Goal: Use online tool/utility: Utilize a website feature to perform a specific function

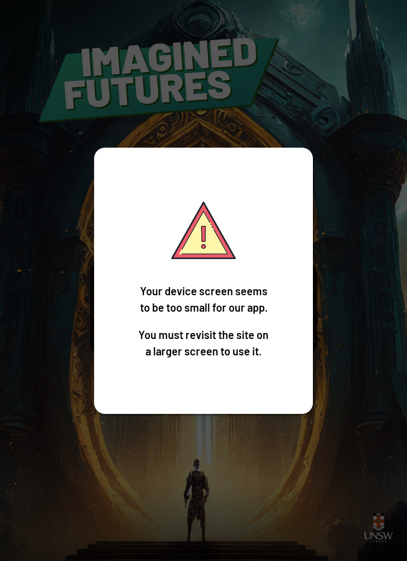
click at [342, 354] on div "Your device screen seems to be too small for our app. You must revisit the site…" at bounding box center [203, 280] width 407 height 561
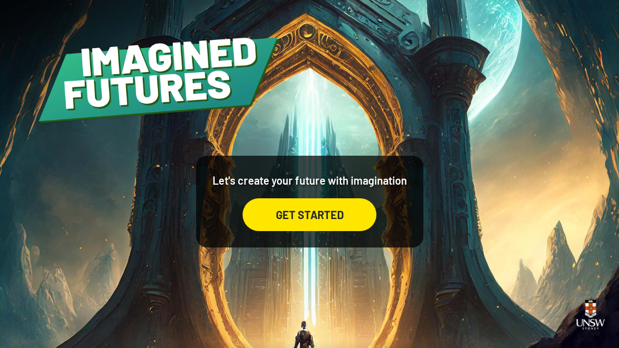
click at [336, 231] on div "GET STARTED" at bounding box center [310, 214] width 134 height 33
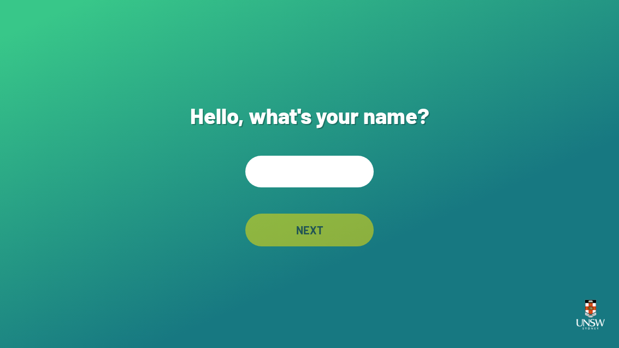
click at [333, 183] on input "text" at bounding box center [309, 172] width 128 height 32
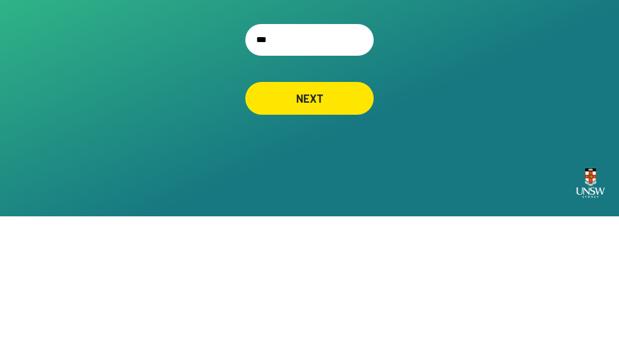
type input "****"
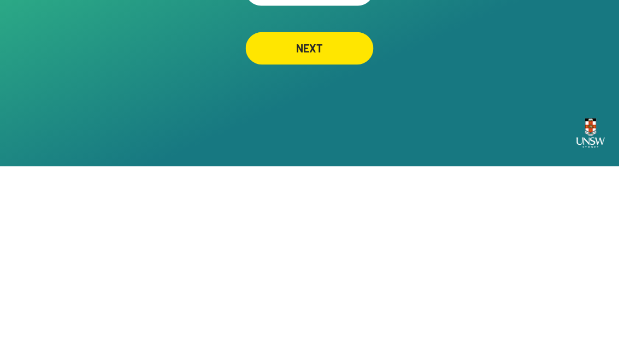
click at [342, 214] on div "NEXT" at bounding box center [310, 230] width 128 height 33
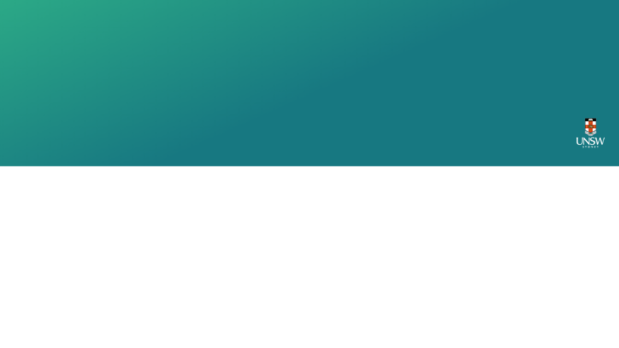
scroll to position [35, 0]
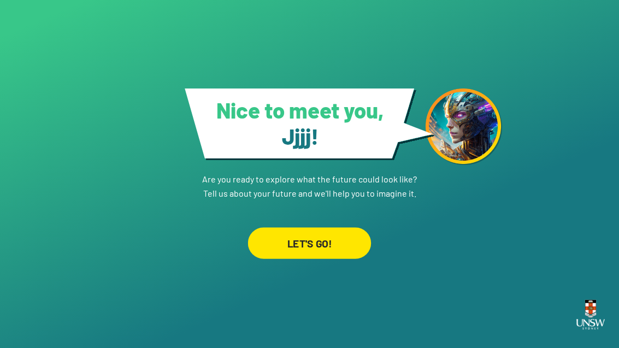
click at [334, 227] on div "LET'S GO!" at bounding box center [309, 243] width 123 height 32
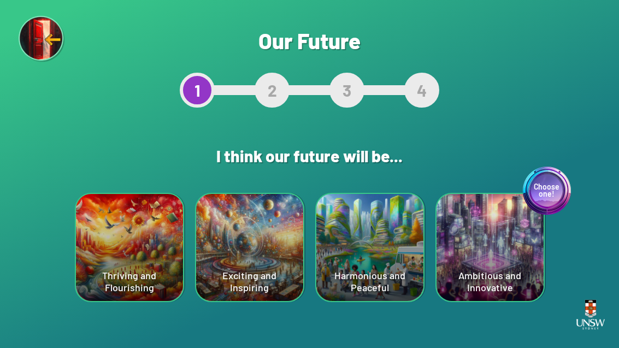
click at [381, 275] on div "Harmonious and Peaceful" at bounding box center [369, 247] width 107 height 107
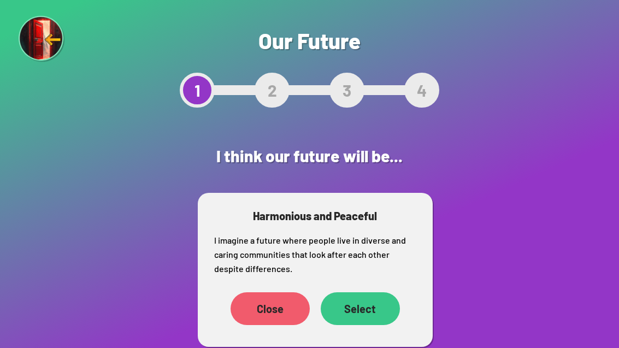
click at [362, 308] on div "Select" at bounding box center [360, 308] width 79 height 33
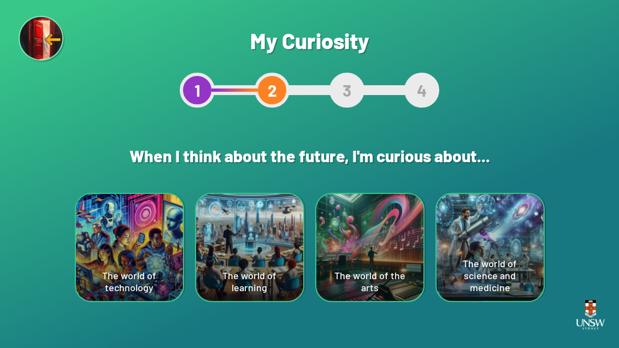
click at [99, 243] on div "The world of technology" at bounding box center [129, 247] width 107 height 107
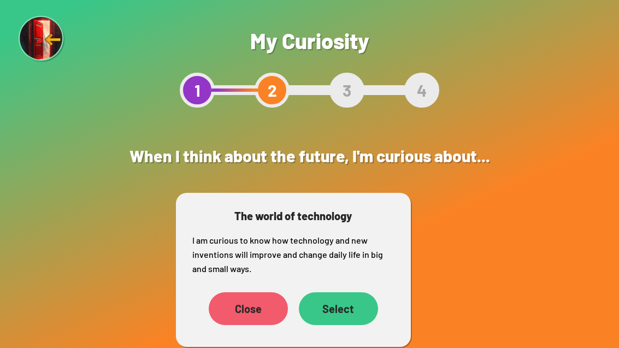
click at [348, 306] on div "Select" at bounding box center [338, 308] width 79 height 33
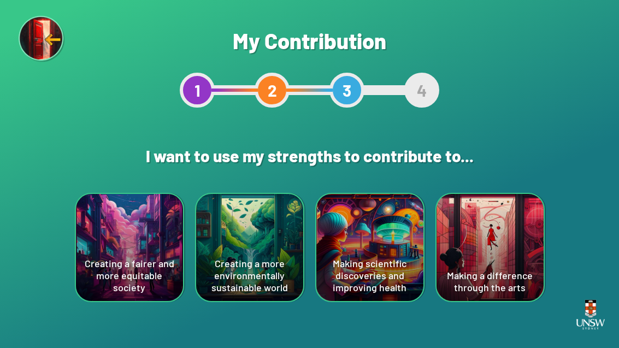
click at [270, 275] on div "Creating a more environmentally sustainable world" at bounding box center [249, 247] width 107 height 107
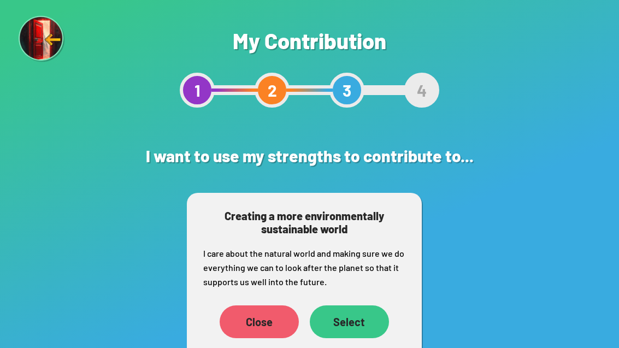
click at [366, 327] on div "Select" at bounding box center [349, 321] width 79 height 33
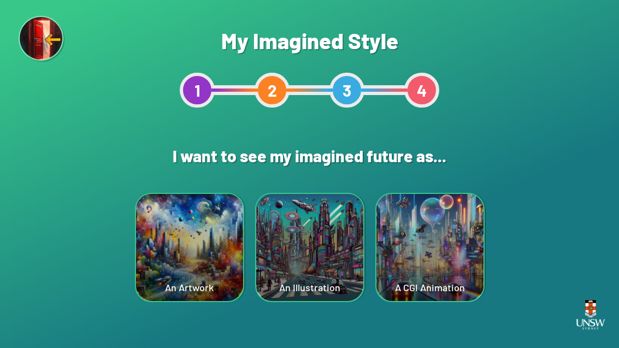
click at [406, 279] on div "A CGI Animation" at bounding box center [430, 247] width 107 height 107
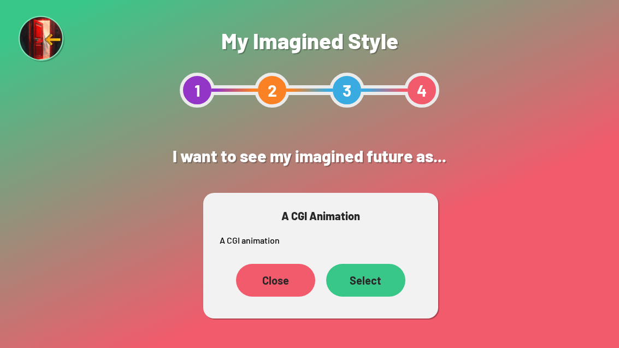
click at [374, 283] on div "Select" at bounding box center [365, 280] width 79 height 33
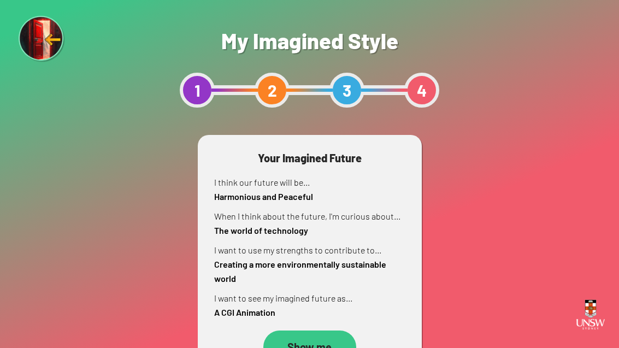
click at [333, 342] on div "Show me" at bounding box center [309, 347] width 93 height 33
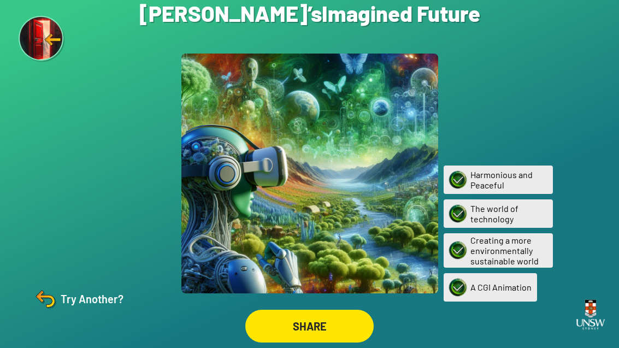
scroll to position [34, 0]
click at [79, 301] on div "Try Another?" at bounding box center [77, 299] width 91 height 26
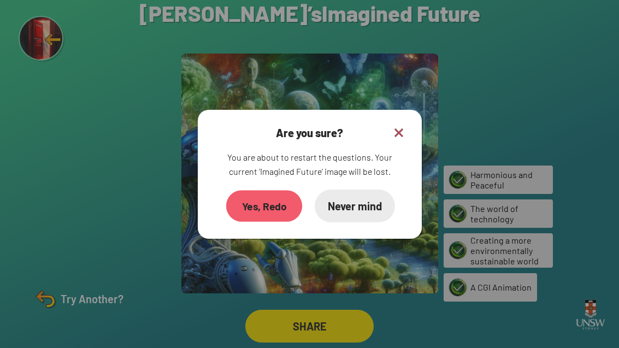
click at [274, 192] on div "Yes, Redo" at bounding box center [264, 206] width 76 height 32
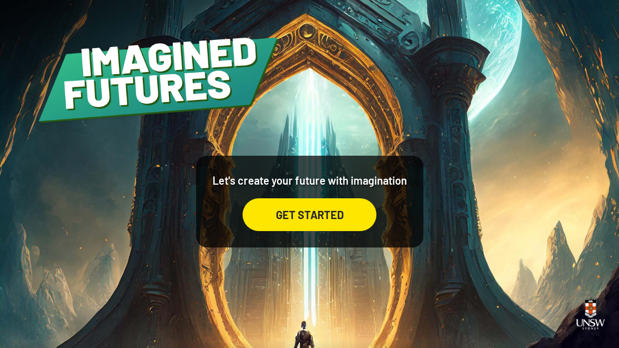
click at [335, 231] on div "GET STARTED" at bounding box center [310, 214] width 134 height 33
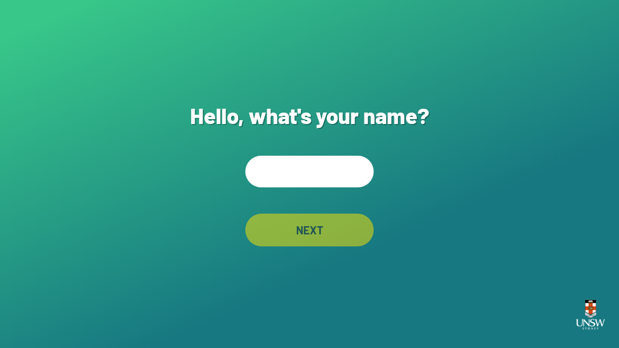
click at [323, 187] on input "text" at bounding box center [309, 172] width 128 height 32
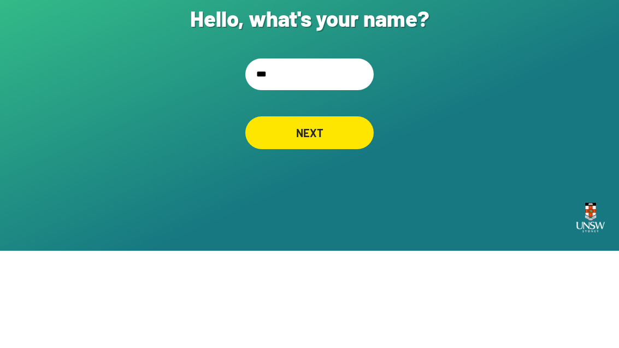
type input "***"
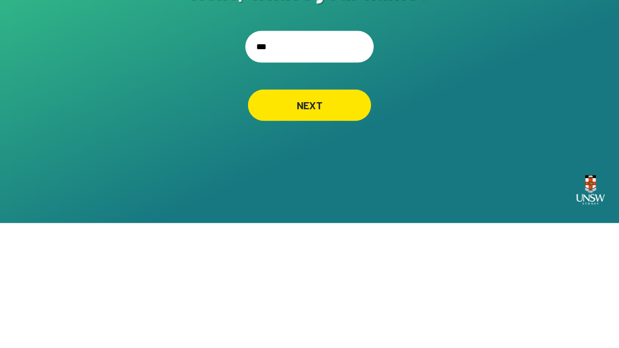
click at [344, 214] on div "NEXT" at bounding box center [309, 230] width 123 height 32
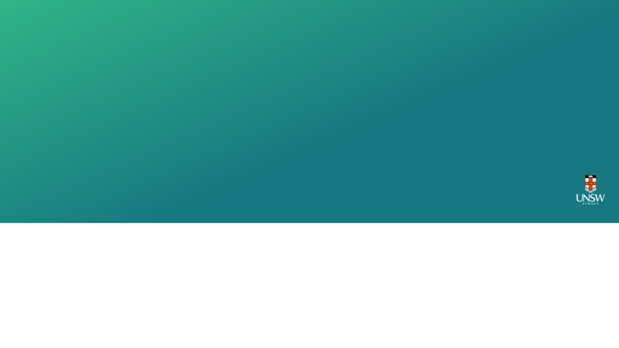
scroll to position [35, 0]
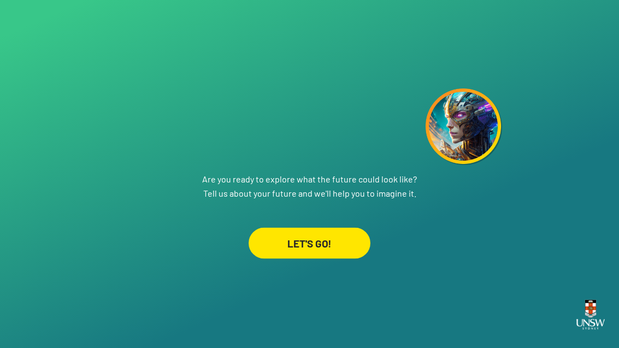
click at [315, 228] on div "LET'S GO!" at bounding box center [310, 243] width 122 height 31
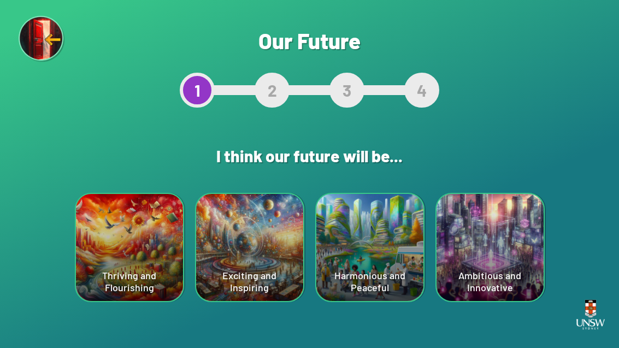
click at [140, 266] on div "Thriving and Flourishing" at bounding box center [129, 247] width 107 height 107
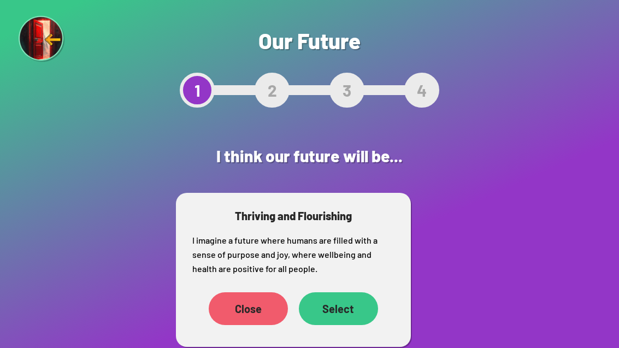
click at [352, 315] on div "Select" at bounding box center [338, 308] width 79 height 33
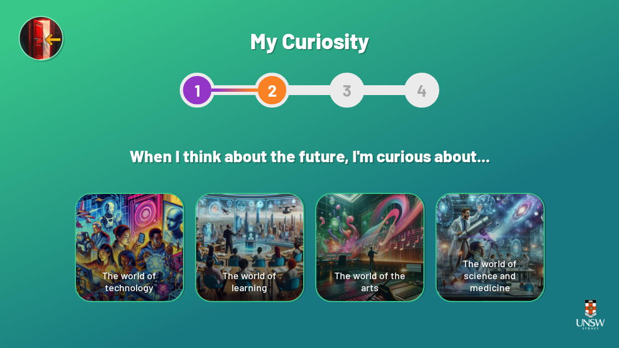
click at [124, 260] on div "The world of technology" at bounding box center [129, 247] width 107 height 107
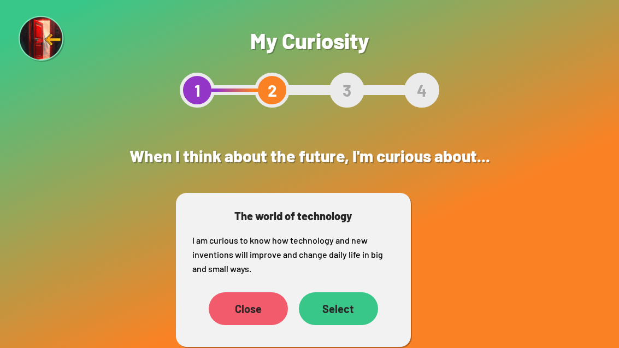
click at [342, 316] on div "Select" at bounding box center [338, 308] width 79 height 33
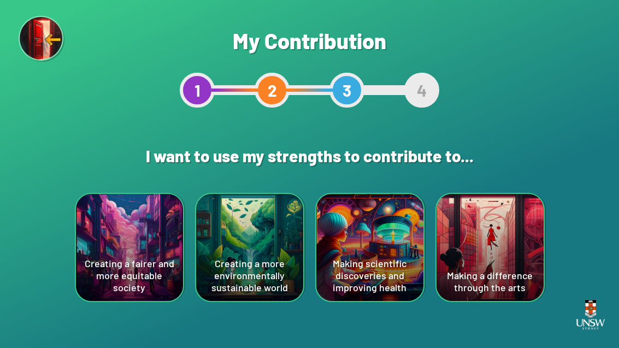
click at [135, 257] on div "Creating a fairer and more equitable society" at bounding box center [129, 247] width 107 height 107
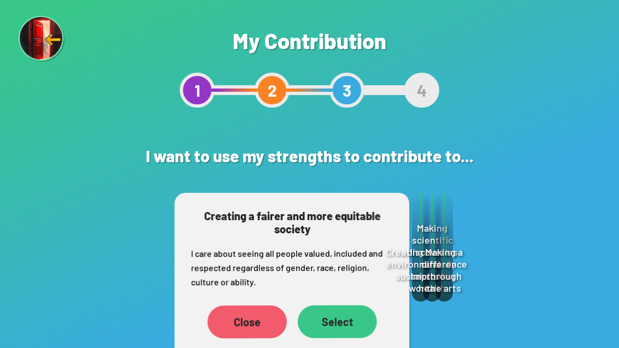
click at [333, 321] on div "Select" at bounding box center [337, 321] width 79 height 33
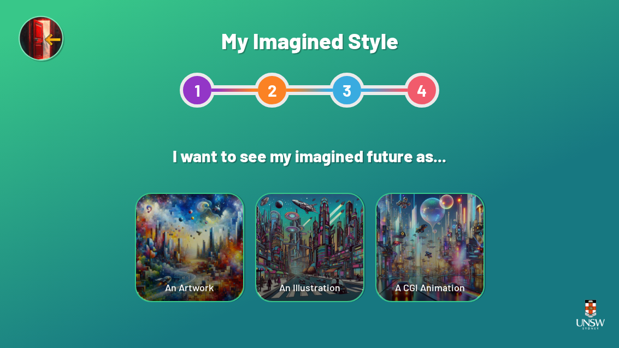
click at [198, 264] on div "An Artwork" at bounding box center [189, 247] width 107 height 107
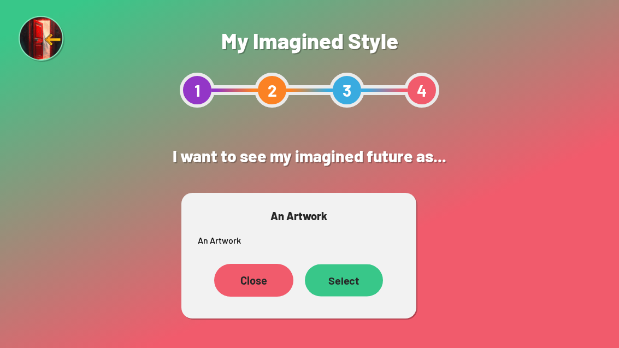
click at [346, 280] on div "Select" at bounding box center [344, 280] width 78 height 32
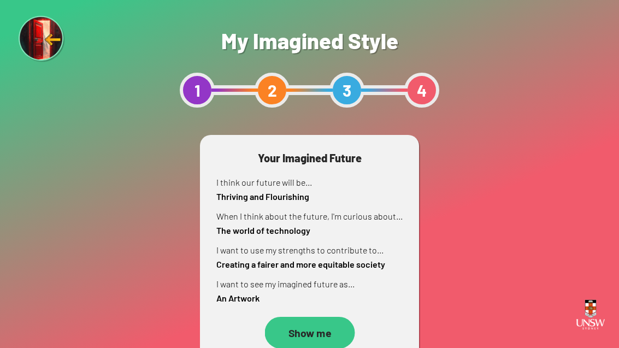
click at [324, 336] on div "Show me" at bounding box center [310, 333] width 90 height 32
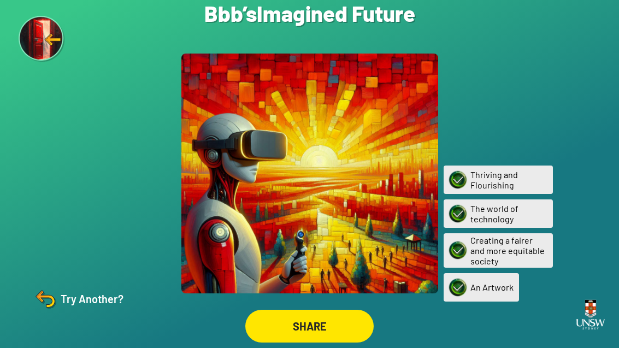
scroll to position [35, 0]
click at [67, 298] on div "Try Another?" at bounding box center [77, 299] width 91 height 26
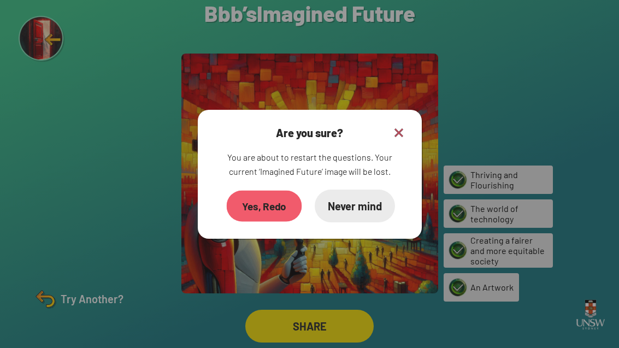
click at [260, 190] on div "Yes, Redo" at bounding box center [263, 205] width 75 height 31
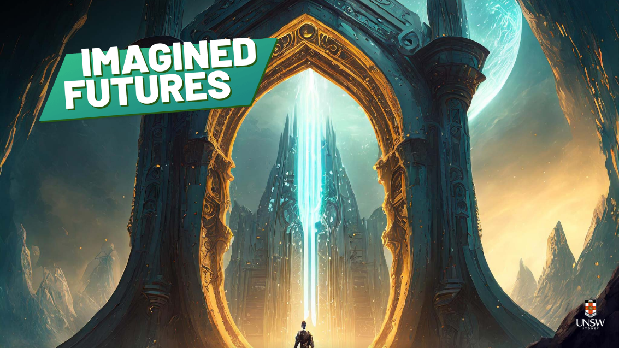
click at [344, 232] on div "GET STARTED" at bounding box center [310, 215] width 134 height 33
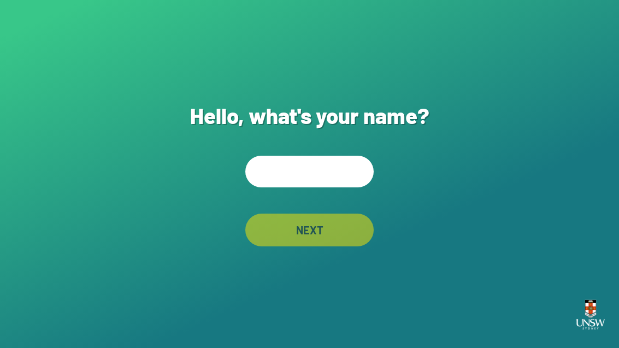
click at [321, 187] on input "text" at bounding box center [309, 172] width 128 height 32
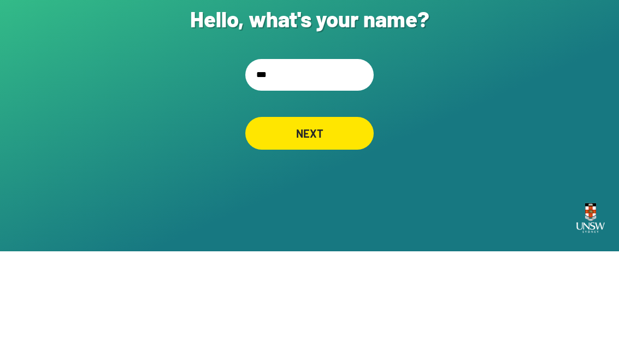
type input "***"
click at [327, 214] on div "NEXT" at bounding box center [309, 230] width 125 height 32
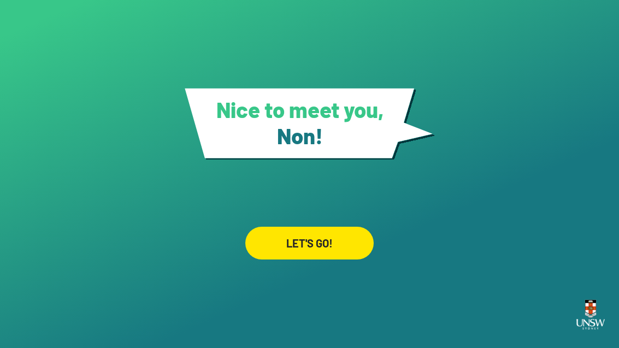
click at [320, 228] on div "LET'S GO!" at bounding box center [309, 243] width 128 height 33
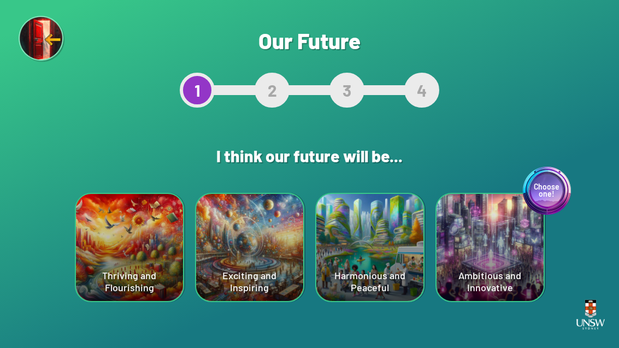
click at [249, 261] on div "Exciting and Inspiring" at bounding box center [249, 247] width 107 height 107
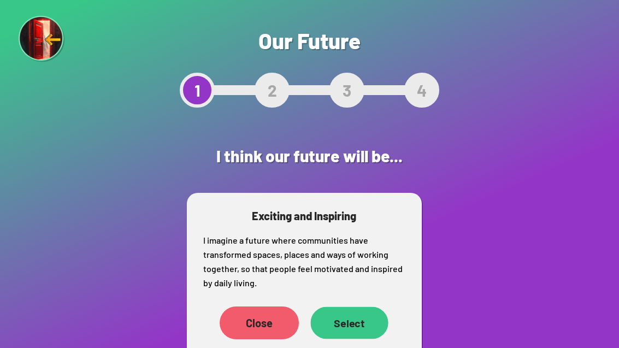
click at [349, 322] on div "Select" at bounding box center [349, 323] width 78 height 32
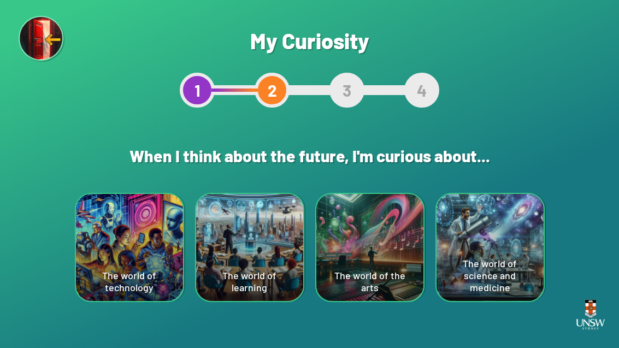
click at [361, 257] on div "The world of the arts" at bounding box center [369, 247] width 107 height 107
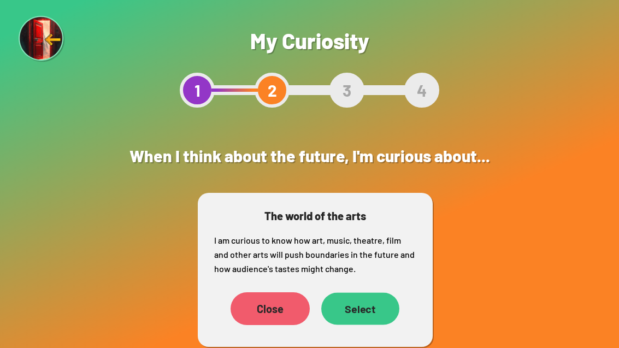
click at [363, 315] on div "Select" at bounding box center [360, 308] width 78 height 32
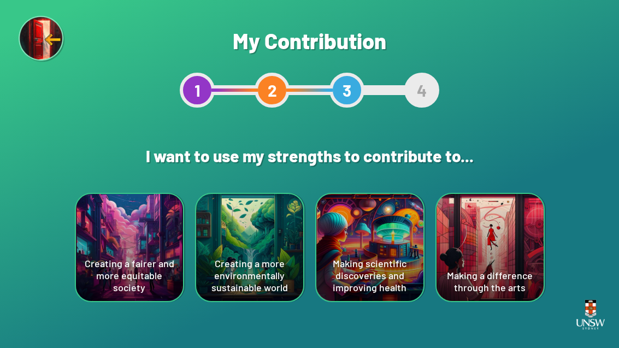
click at [361, 260] on div "Making scientific discoveries and improving health" at bounding box center [369, 247] width 107 height 107
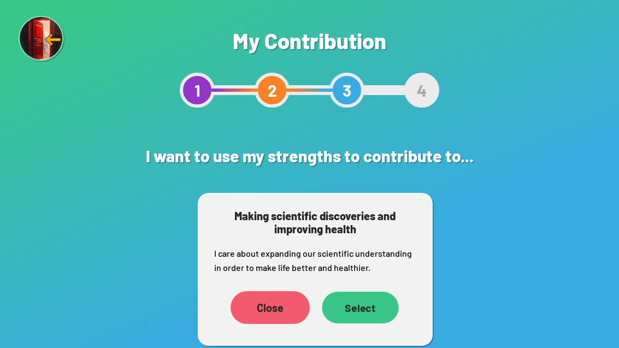
click at [364, 307] on div "Select" at bounding box center [360, 308] width 77 height 32
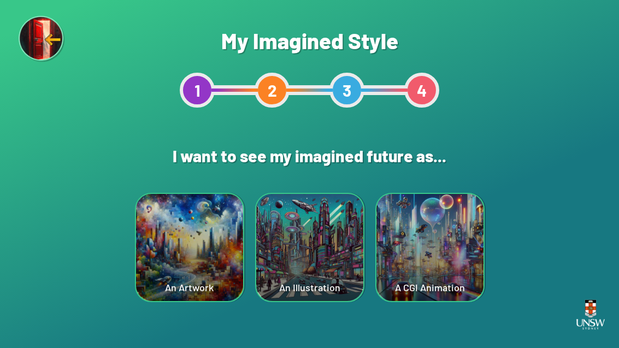
click at [322, 254] on div "An Illustration" at bounding box center [309, 247] width 107 height 107
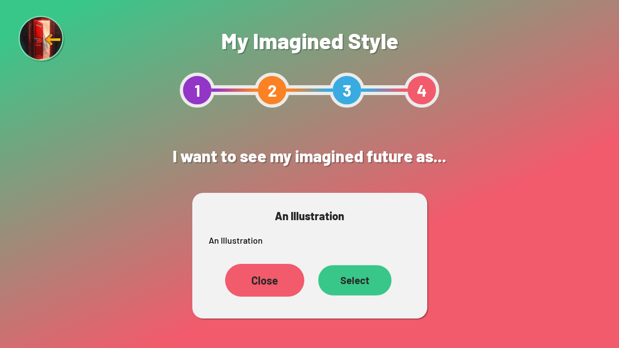
click at [363, 278] on div "Select" at bounding box center [354, 280] width 73 height 31
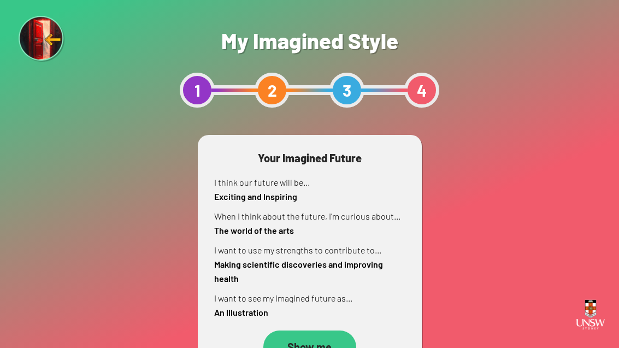
scroll to position [35, 0]
click at [319, 331] on div "Show me" at bounding box center [309, 347] width 89 height 32
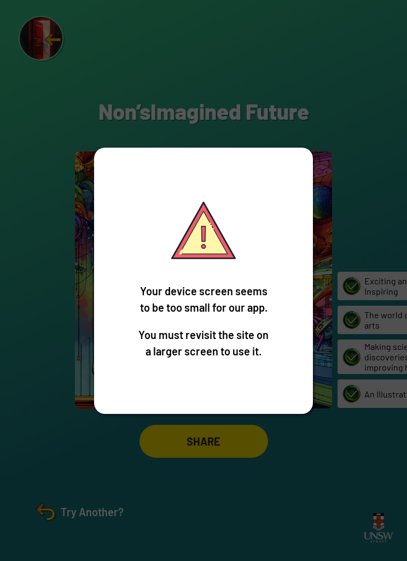
click at [261, 461] on div "Your device screen seems to be too small for our app. You must revisit the site…" at bounding box center [203, 280] width 407 height 561
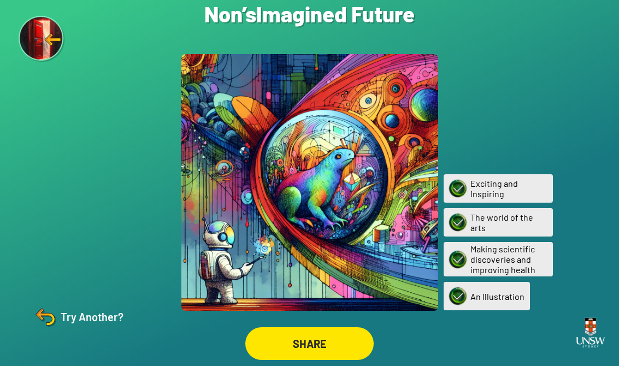
click at [68, 330] on div "Try Another?" at bounding box center [77, 317] width 91 height 26
